Goal: Task Accomplishment & Management: Manage account settings

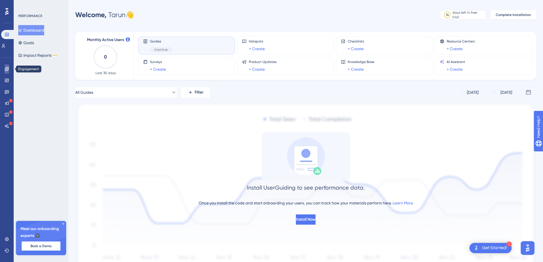
click at [5, 73] on link at bounding box center [7, 68] width 5 height 9
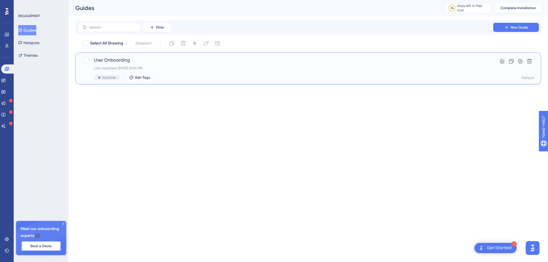
click at [236, 66] on div "Last Updated: Sep 17 2025, 12:04 PM" at bounding box center [285, 68] width 383 height 5
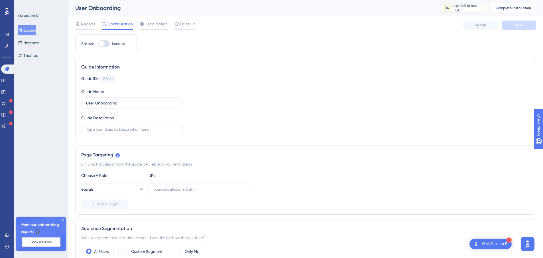
click at [86, 19] on div "Reports Configuration Localization Editor Cancel Save" at bounding box center [305, 25] width 461 height 18
click at [88, 23] on span "Reports" at bounding box center [88, 24] width 14 height 7
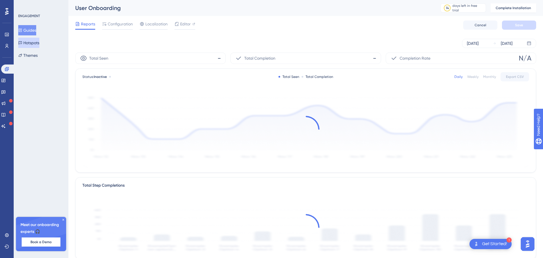
click at [30, 44] on button "Hotspots" at bounding box center [28, 43] width 21 height 10
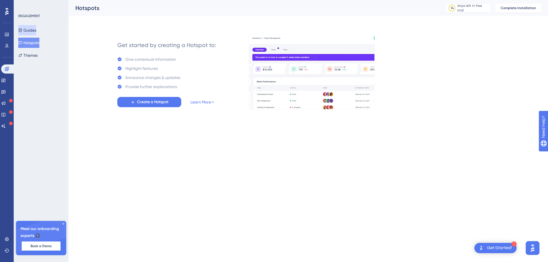
click at [31, 34] on button "Guides" at bounding box center [27, 30] width 18 height 10
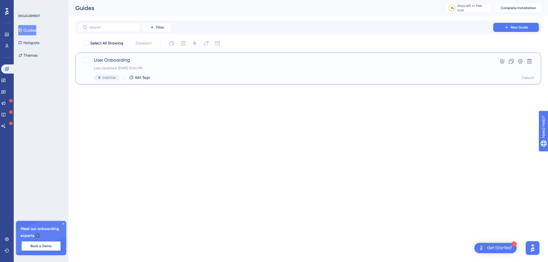
click at [116, 58] on span "User Onboarding" at bounding box center [285, 60] width 383 height 7
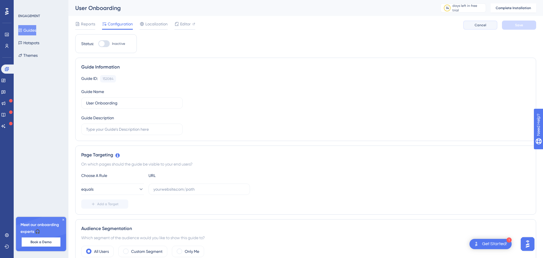
click at [479, 22] on button "Cancel" at bounding box center [480, 25] width 34 height 9
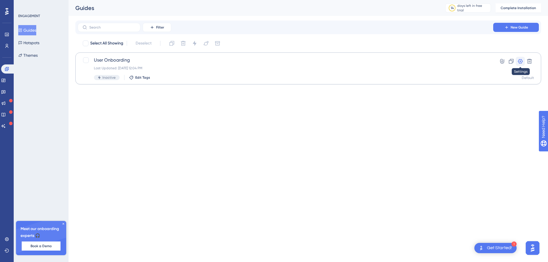
click at [519, 61] on icon at bounding box center [520, 61] width 5 height 5
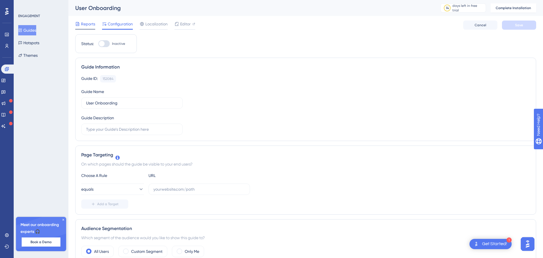
click at [86, 26] on span "Reports" at bounding box center [88, 24] width 14 height 7
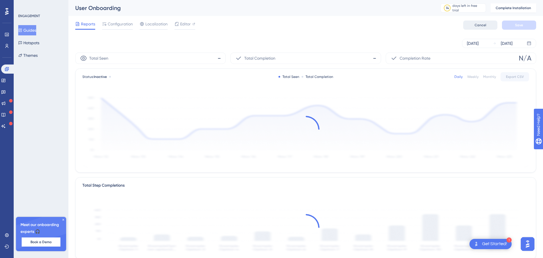
click at [470, 24] on button "Cancel" at bounding box center [480, 25] width 34 height 9
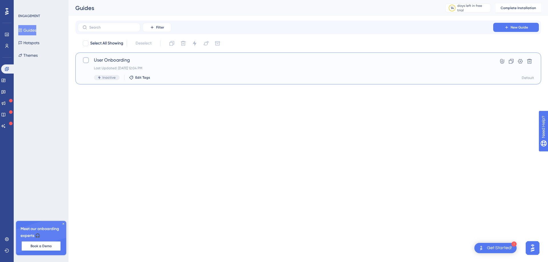
click at [87, 60] on div at bounding box center [86, 60] width 6 height 6
checkbox input "true"
click at [85, 60] on icon at bounding box center [85, 60] width 3 height 2
checkbox input "false"
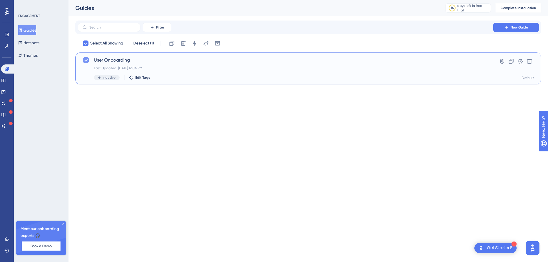
checkbox input "false"
click at [504, 61] on icon at bounding box center [502, 61] width 6 height 6
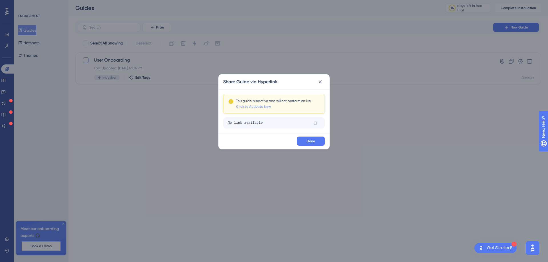
click at [265, 107] on link "Click to Activate Now" at bounding box center [253, 106] width 35 height 5
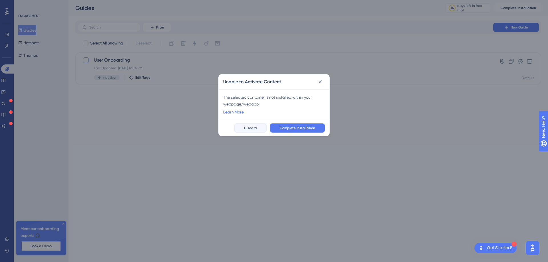
click at [252, 129] on span "Discard" at bounding box center [250, 128] width 13 height 5
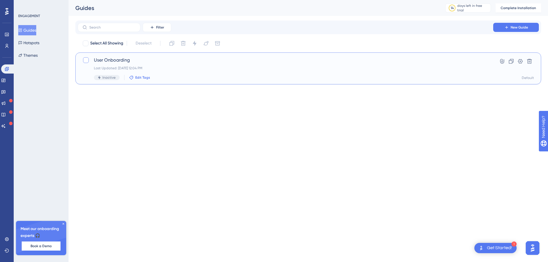
click at [140, 77] on span "Edit Tags" at bounding box center [142, 77] width 15 height 5
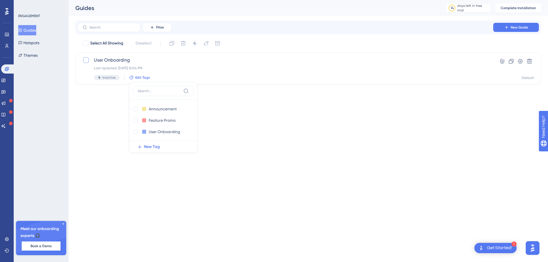
click at [140, 77] on span "Edit Tags" at bounding box center [142, 77] width 15 height 5
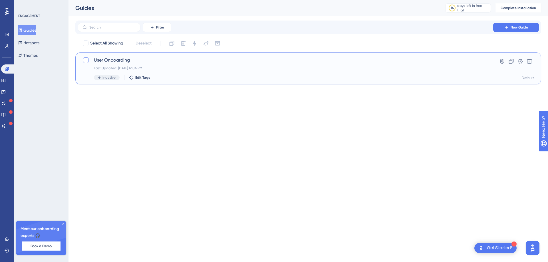
click at [118, 60] on span "User Onboarding" at bounding box center [285, 60] width 383 height 7
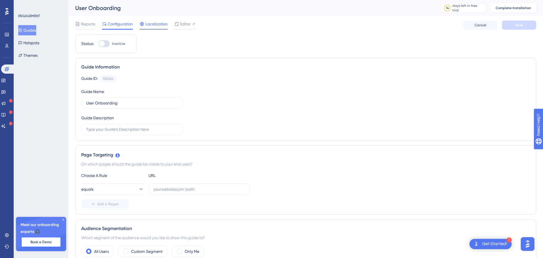
click at [153, 23] on span "Localization" at bounding box center [156, 24] width 22 height 7
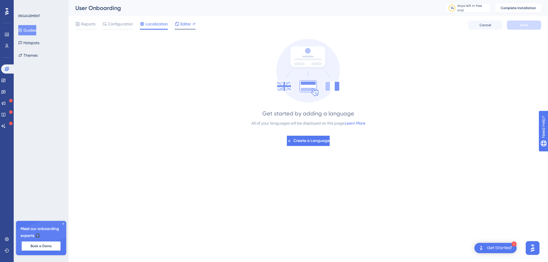
click at [177, 23] on icon at bounding box center [177, 24] width 5 height 5
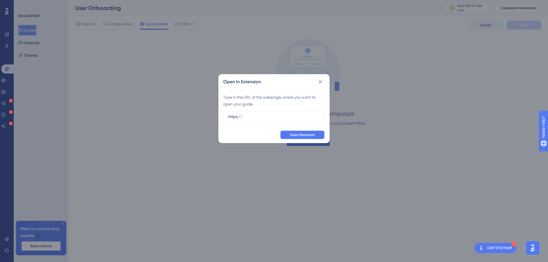
click at [315, 135] on button "Open Extension" at bounding box center [302, 134] width 45 height 9
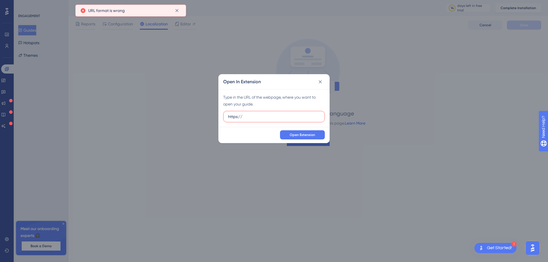
click at [291, 120] on label "https://" at bounding box center [274, 116] width 102 height 11
click at [291, 120] on input "https://" at bounding box center [274, 117] width 92 height 6
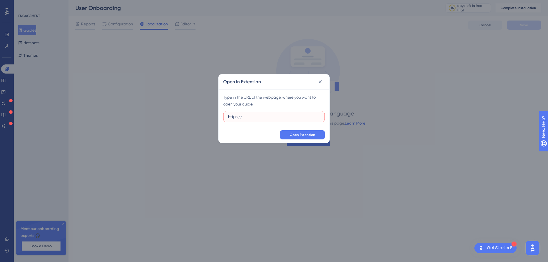
paste input "https://app.patternlab.ai/"
drag, startPoint x: 244, startPoint y: 117, endPoint x: 224, endPoint y: 118, distance: 20.3
click at [224, 118] on label "https://https://app.patternlab.ai/" at bounding box center [274, 116] width 102 height 11
type input "https://app.patternlab.ai/"
click at [298, 138] on button "Open Extension" at bounding box center [302, 134] width 45 height 9
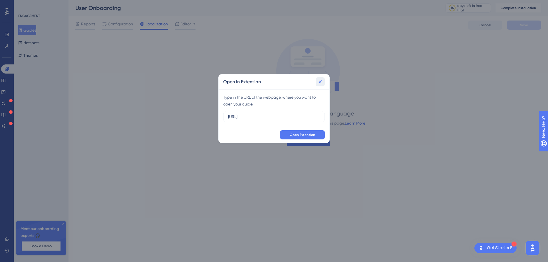
click at [323, 82] on icon at bounding box center [320, 82] width 6 height 6
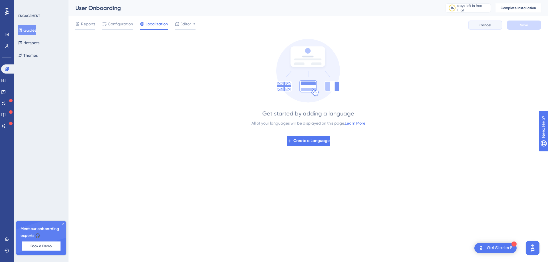
click at [485, 26] on span "Cancel" at bounding box center [485, 25] width 12 height 5
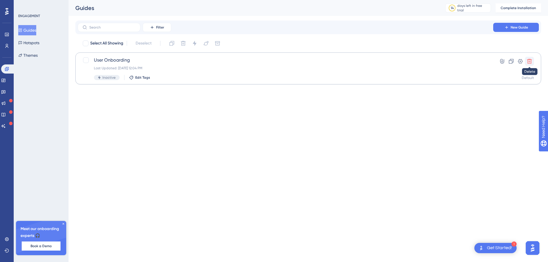
click at [529, 57] on button at bounding box center [528, 61] width 9 height 9
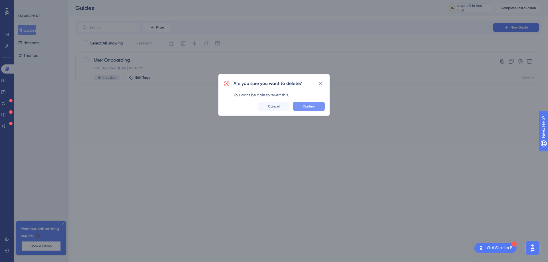
click at [319, 105] on button "Confirm" at bounding box center [309, 106] width 32 height 9
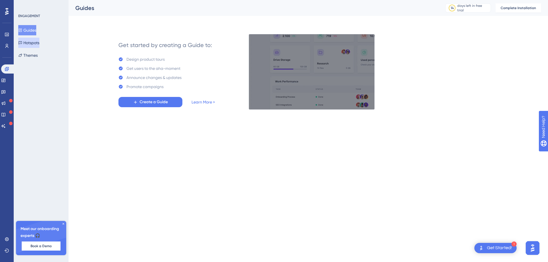
drag, startPoint x: 27, startPoint y: 45, endPoint x: 34, endPoint y: 30, distance: 15.8
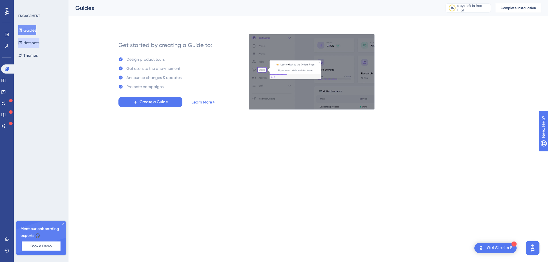
click at [34, 30] on div "Guides Hotspots Themes" at bounding box center [41, 42] width 46 height 35
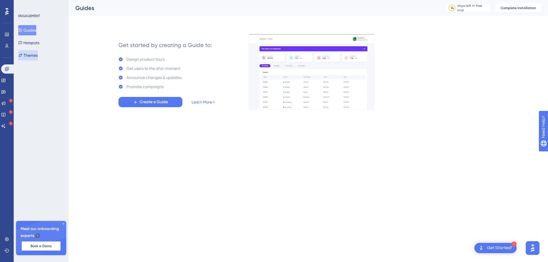
click at [38, 55] on button "Themes" at bounding box center [27, 55] width 19 height 10
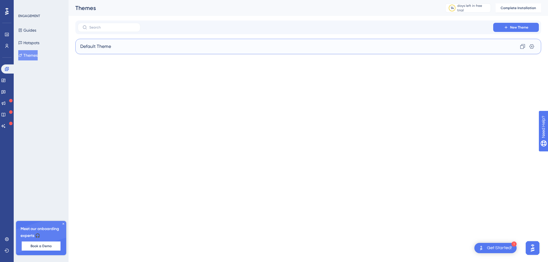
click at [162, 44] on div "Default Theme Clone Settings" at bounding box center [307, 46] width 465 height 15
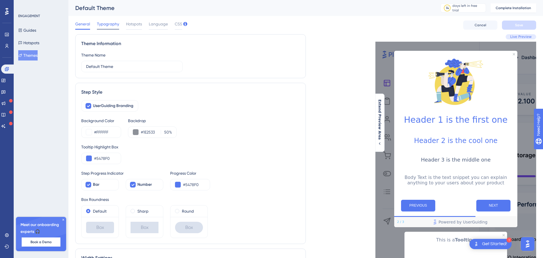
click at [102, 25] on span "Typography" at bounding box center [108, 24] width 22 height 7
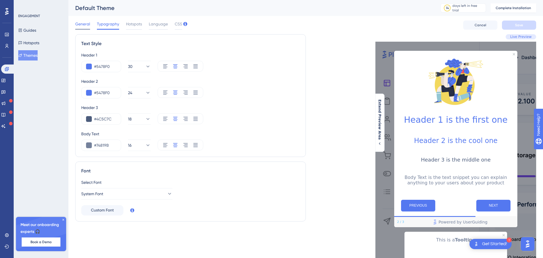
click at [88, 25] on span "General" at bounding box center [82, 24] width 15 height 7
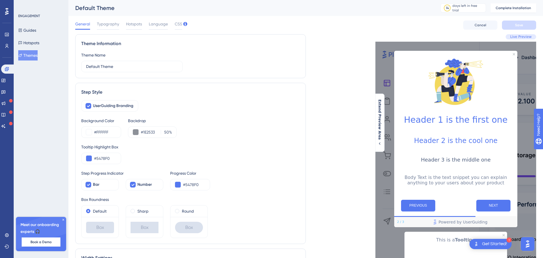
click at [37, 25] on div "ENGAGEMENT Guides Hotspots Themes" at bounding box center [41, 37] width 46 height 47
click at [36, 29] on button "Guides" at bounding box center [27, 30] width 18 height 10
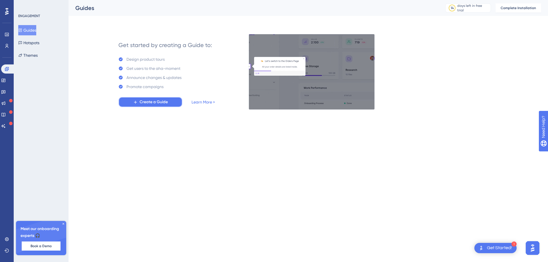
click at [154, 100] on span "Create a Guide" at bounding box center [153, 102] width 28 height 7
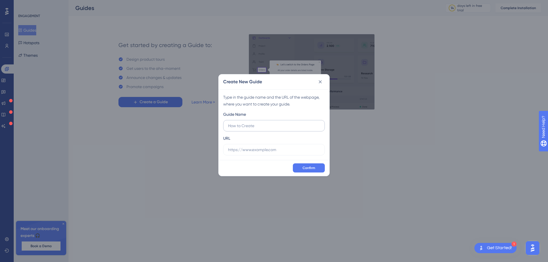
click at [270, 126] on input "text" at bounding box center [274, 126] width 92 height 6
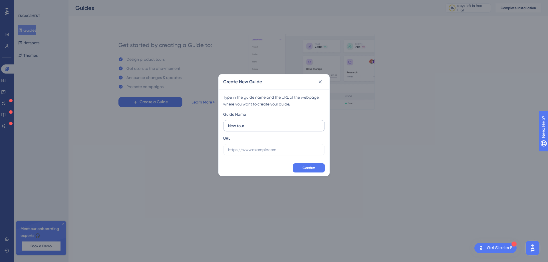
type input "New tour"
paste input "https://app.patternlab.ai/"
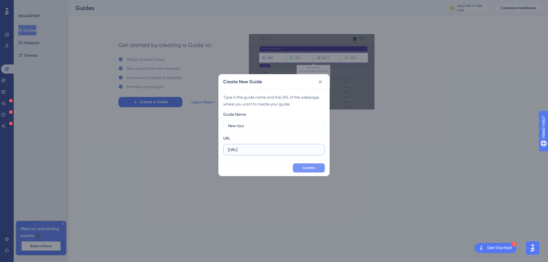
type input "https://app.patternlab.ai/"
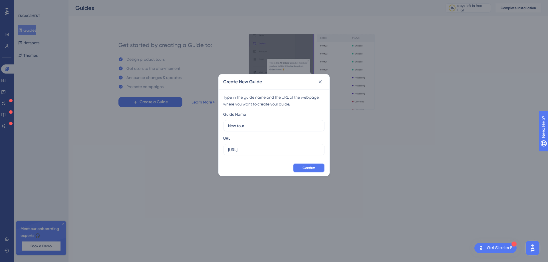
click at [309, 171] on button "Confirm" at bounding box center [309, 167] width 32 height 9
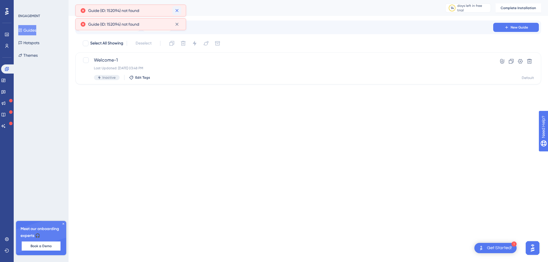
click at [177, 9] on icon at bounding box center [177, 11] width 6 height 6
click at [178, 11] on icon at bounding box center [177, 11] width 6 height 6
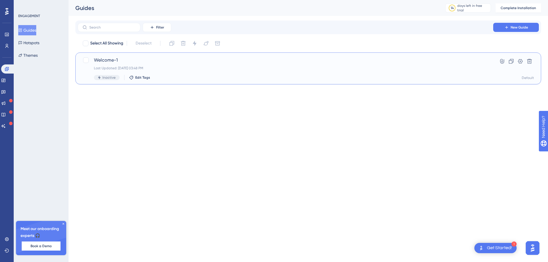
click at [141, 60] on span "Welcome-1" at bounding box center [285, 60] width 383 height 7
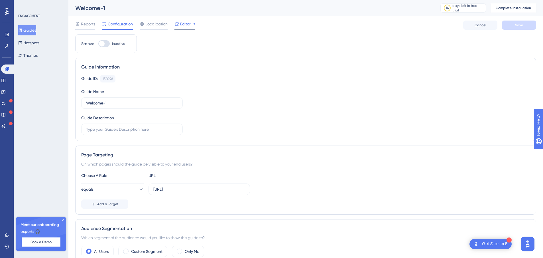
click at [187, 21] on span "Editor" at bounding box center [185, 24] width 11 height 7
click at [479, 25] on span "Cancel" at bounding box center [481, 25] width 12 height 5
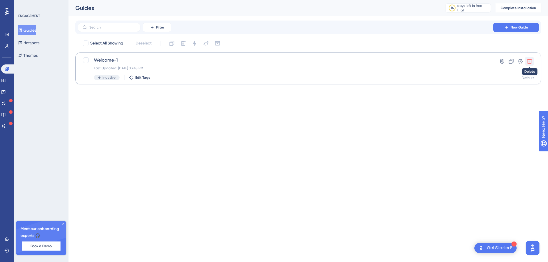
click at [530, 60] on icon at bounding box center [529, 61] width 5 height 5
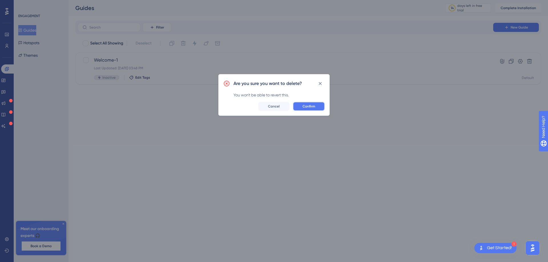
click at [304, 103] on button "Confirm" at bounding box center [309, 106] width 32 height 9
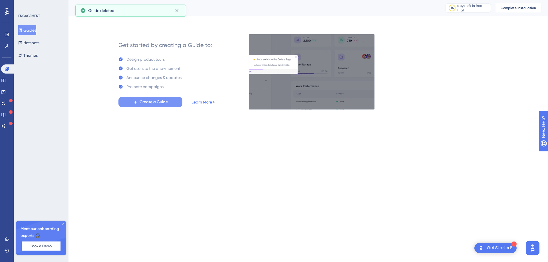
click at [164, 106] on button "Create a Guide" at bounding box center [150, 102] width 64 height 10
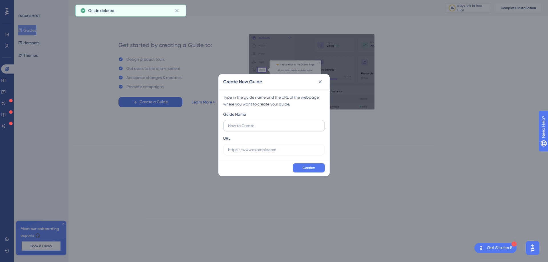
click at [270, 124] on input "text" at bounding box center [274, 126] width 92 height 6
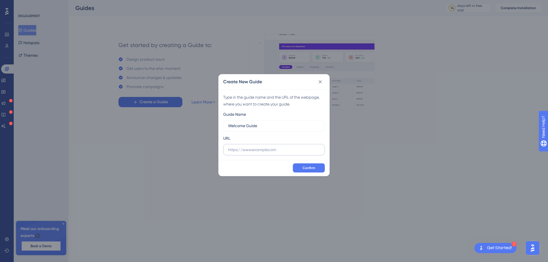
type input "Welcome Guide"
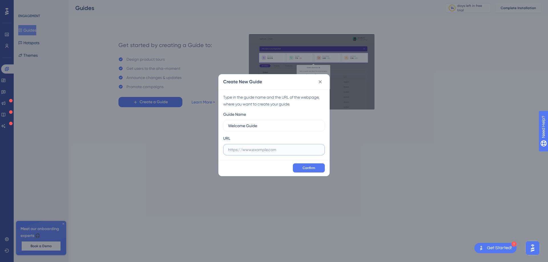
click at [269, 149] on input "text" at bounding box center [274, 150] width 92 height 6
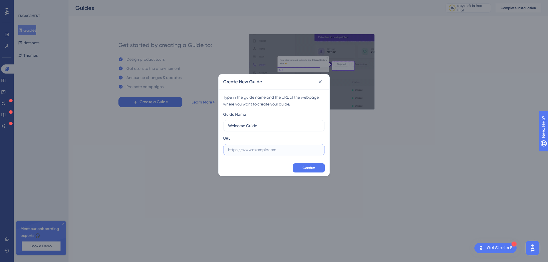
click at [257, 152] on input "text" at bounding box center [274, 150] width 92 height 6
paste input "https://dev.patternlab.ai/"
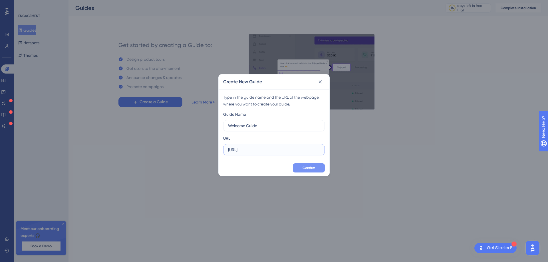
type input "https://dev.patternlab.ai/"
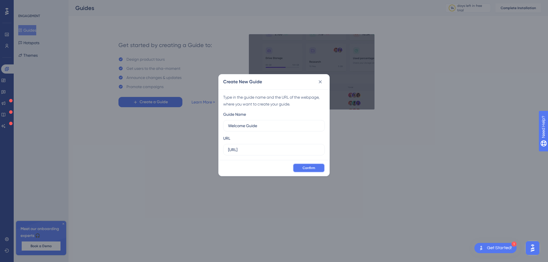
click at [307, 167] on span "Confirm" at bounding box center [308, 168] width 13 height 5
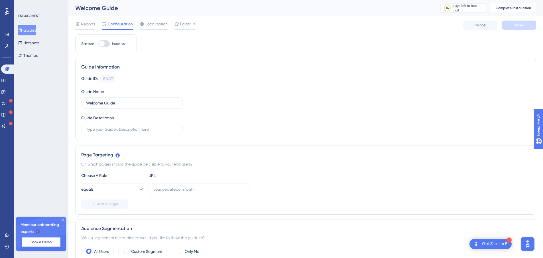
click at [29, 27] on button "Guides" at bounding box center [27, 30] width 18 height 10
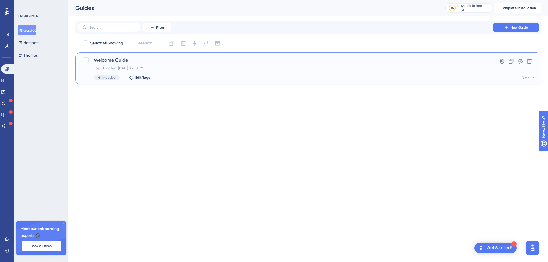
click at [108, 61] on span "Welcome Guide" at bounding box center [285, 60] width 383 height 7
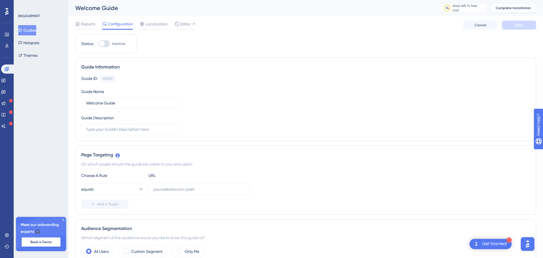
click at [512, 9] on span "Complete Installation" at bounding box center [513, 8] width 35 height 5
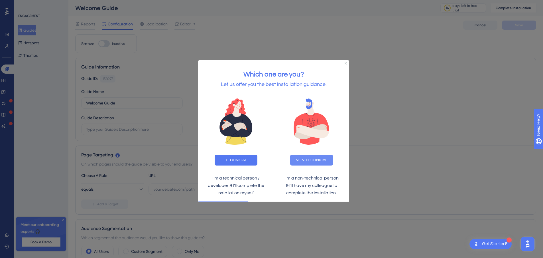
click at [313, 162] on button "NON-TECHNICAL" at bounding box center [311, 160] width 43 height 11
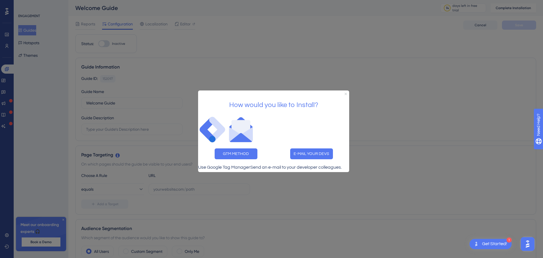
click at [345, 92] on icon "Close Preview" at bounding box center [346, 93] width 2 height 2
